Goal: Information Seeking & Learning: Learn about a topic

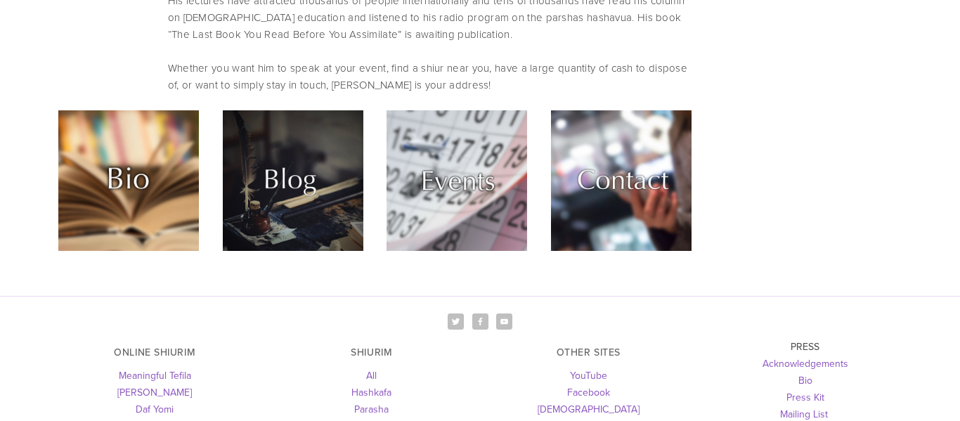
scroll to position [4066, 0]
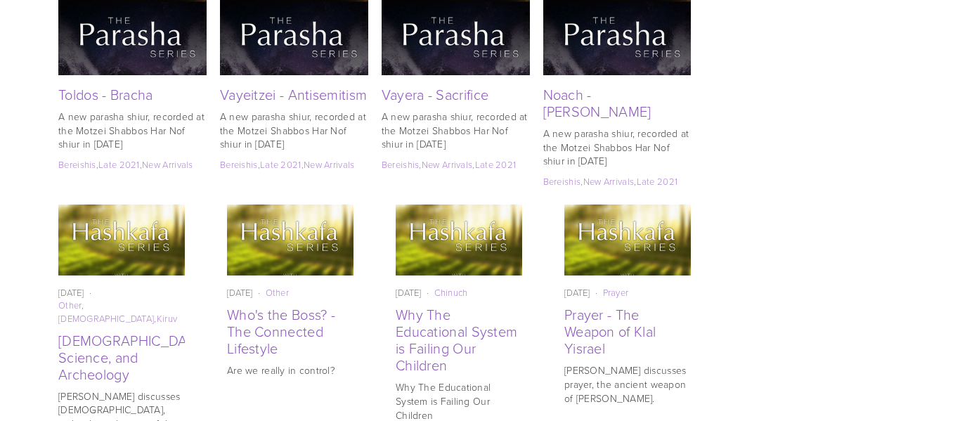
scroll to position [3212, 0]
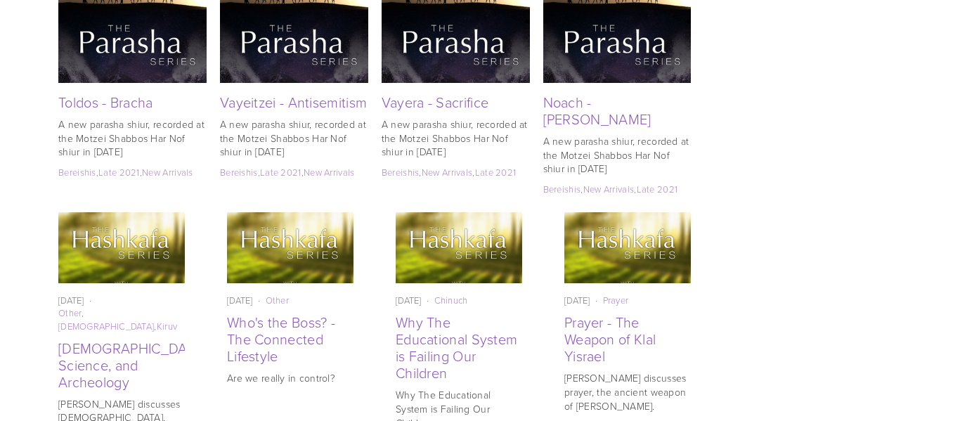
click at [129, 185] on img at bounding box center [121, 248] width 127 height 127
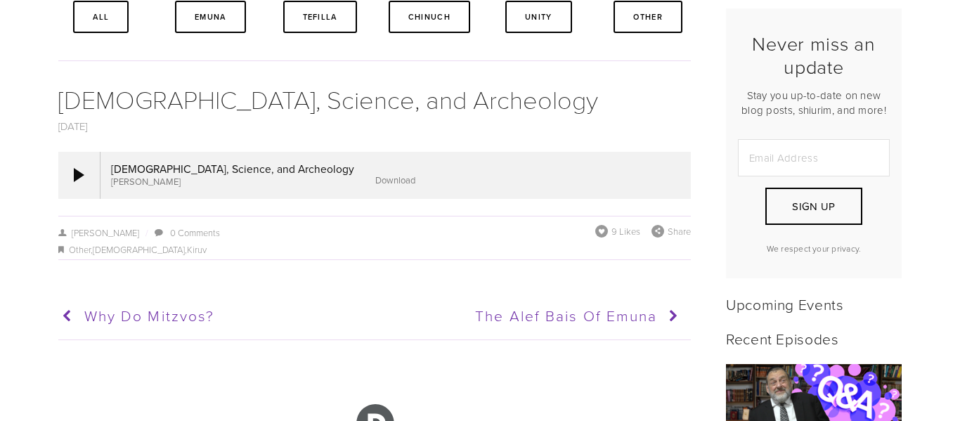
scroll to position [359, 0]
click at [77, 176] on div at bounding box center [79, 176] width 11 height 14
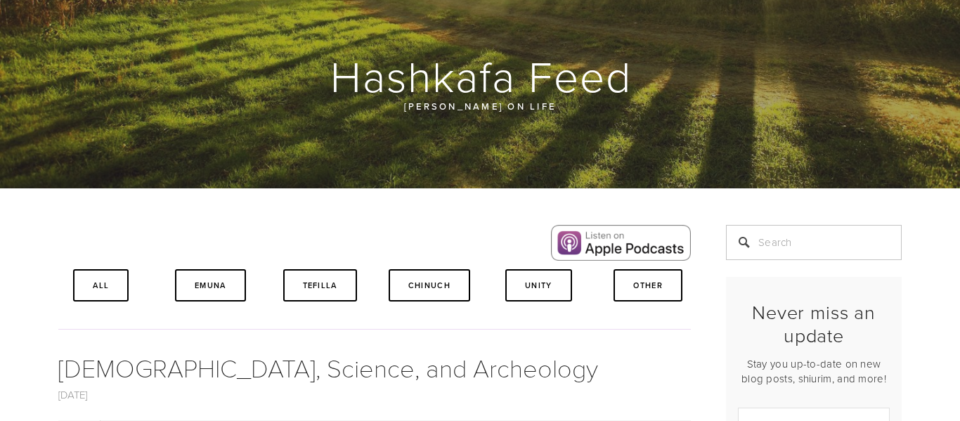
scroll to position [89, 0]
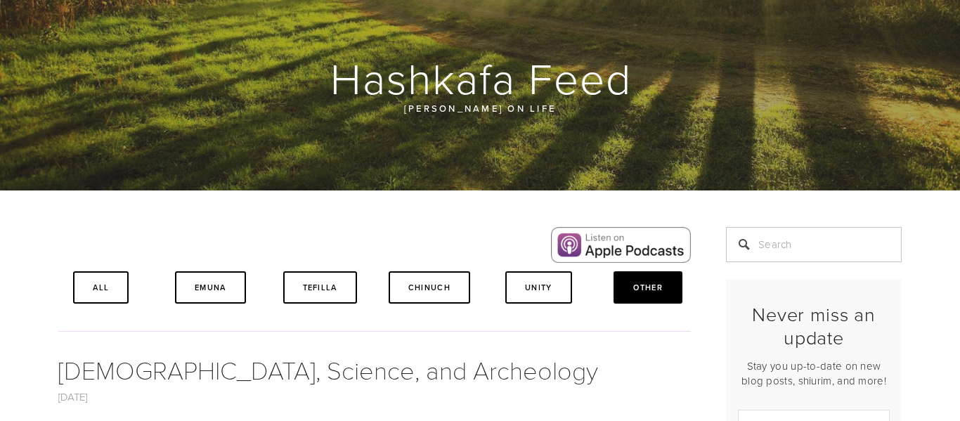
click at [642, 292] on link "Other" at bounding box center [648, 287] width 69 height 32
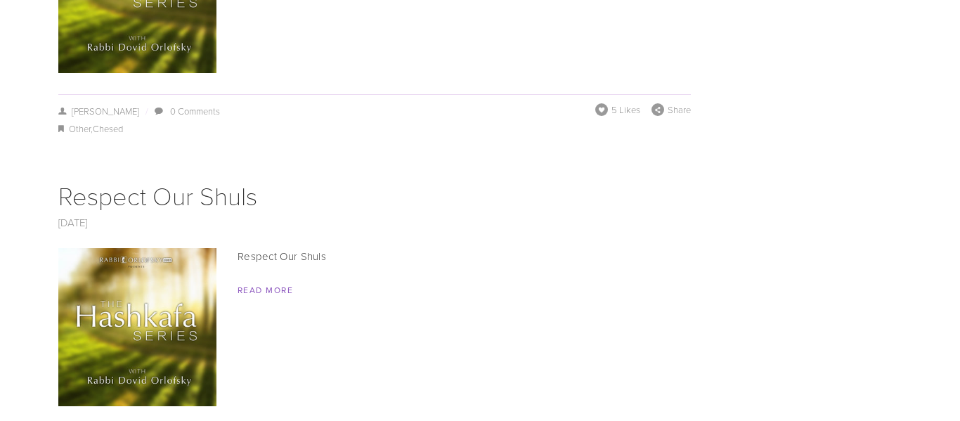
scroll to position [1493, 0]
